Goal: Task Accomplishment & Management: Manage account settings

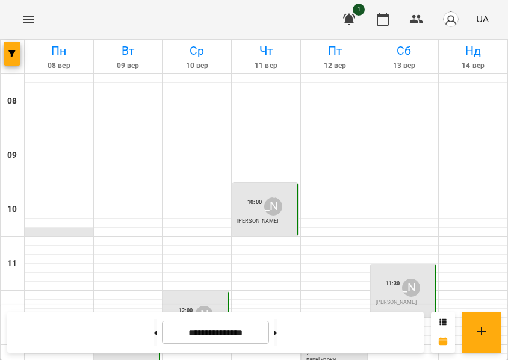
scroll to position [115, 0]
click at [30, 19] on icon "Menu" at bounding box center [28, 19] width 11 height 7
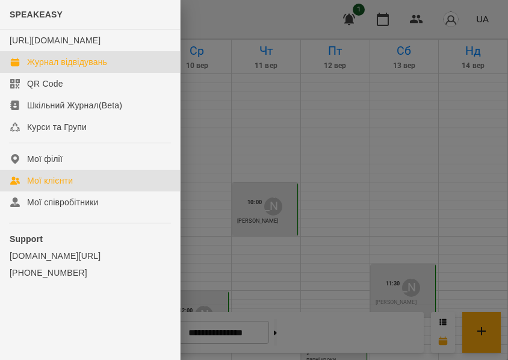
click at [57, 187] on div "Мої клієнти" at bounding box center [50, 181] width 46 height 12
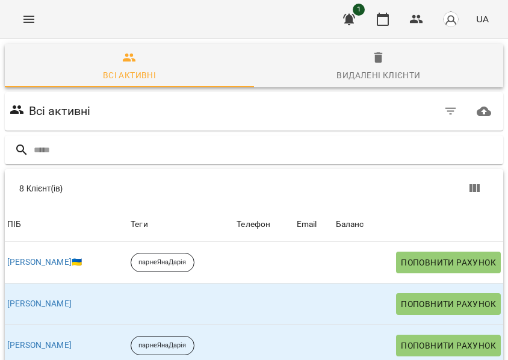
click at [31, 20] on icon "Menu" at bounding box center [29, 19] width 14 height 14
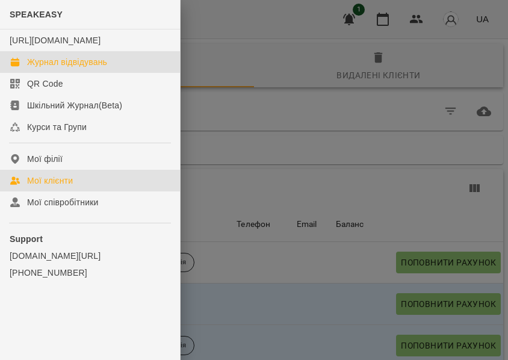
click at [57, 68] on div "Журнал відвідувань" at bounding box center [67, 62] width 80 height 12
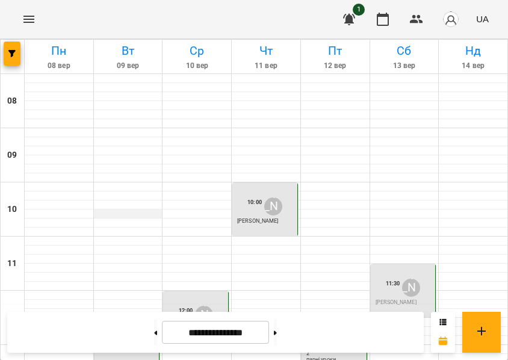
scroll to position [581, 0]
click at [277, 331] on button at bounding box center [275, 332] width 3 height 26
type input "**********"
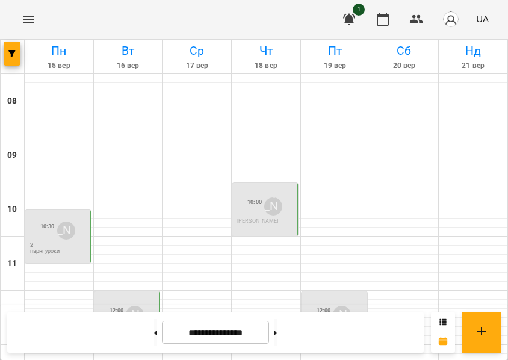
scroll to position [0, 0]
